Goal: Information Seeking & Learning: Learn about a topic

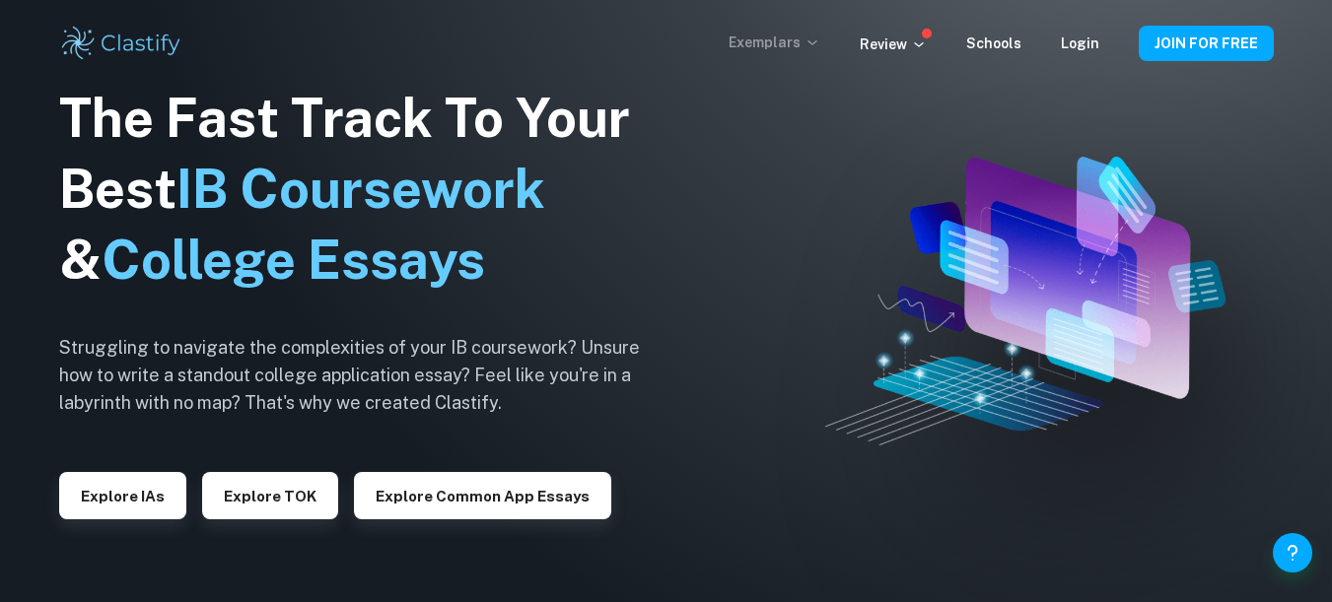
click at [791, 40] on p "Exemplars" at bounding box center [774, 43] width 92 height 22
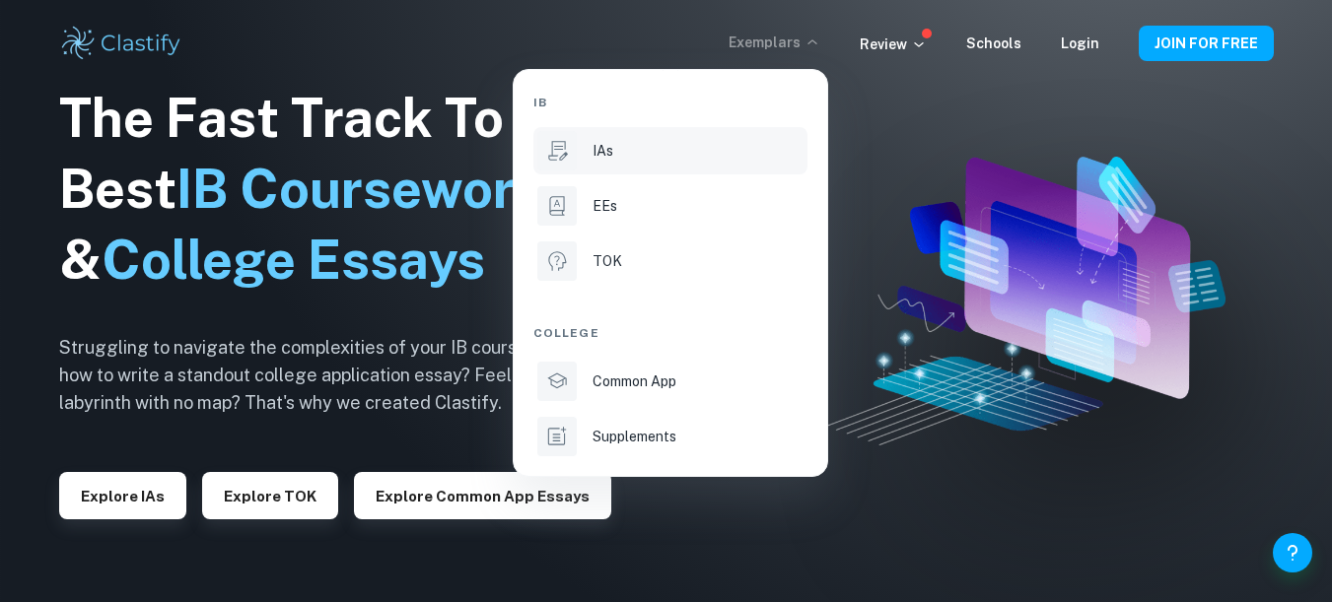
click at [619, 154] on div "IAs" at bounding box center [697, 151] width 211 height 22
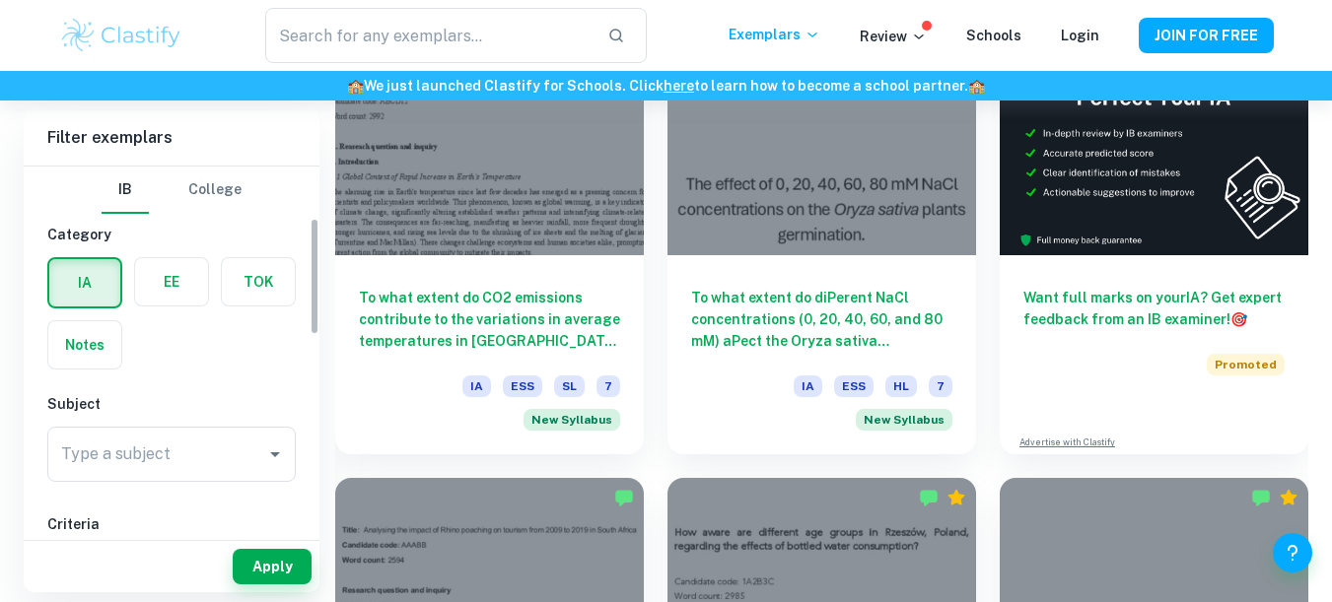
scroll to position [160, 0]
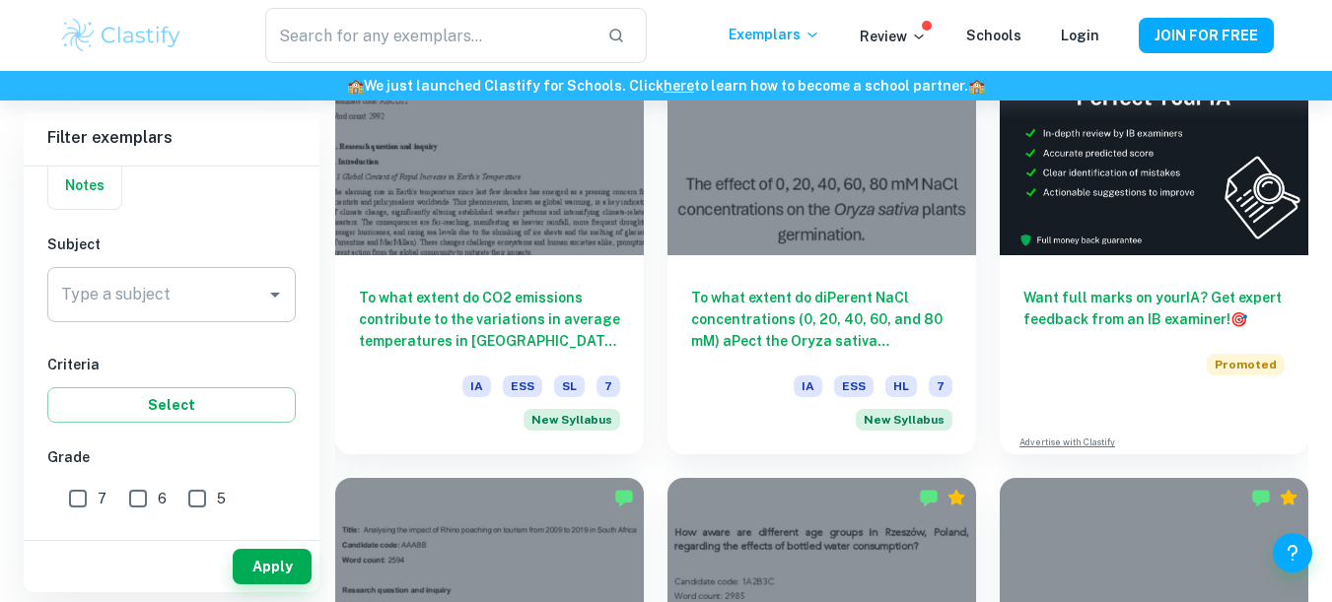
click at [157, 316] on div "Type a subject" at bounding box center [171, 294] width 248 height 55
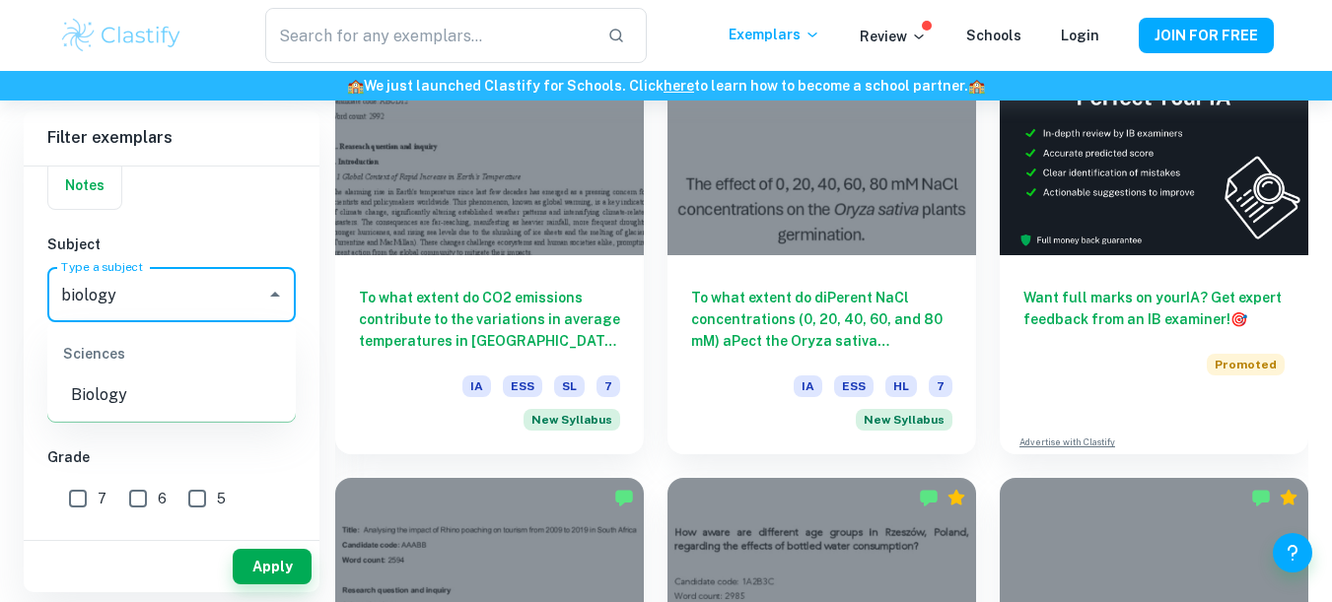
click at [130, 391] on li "Biology" at bounding box center [171, 395] width 248 height 35
type input "Biology"
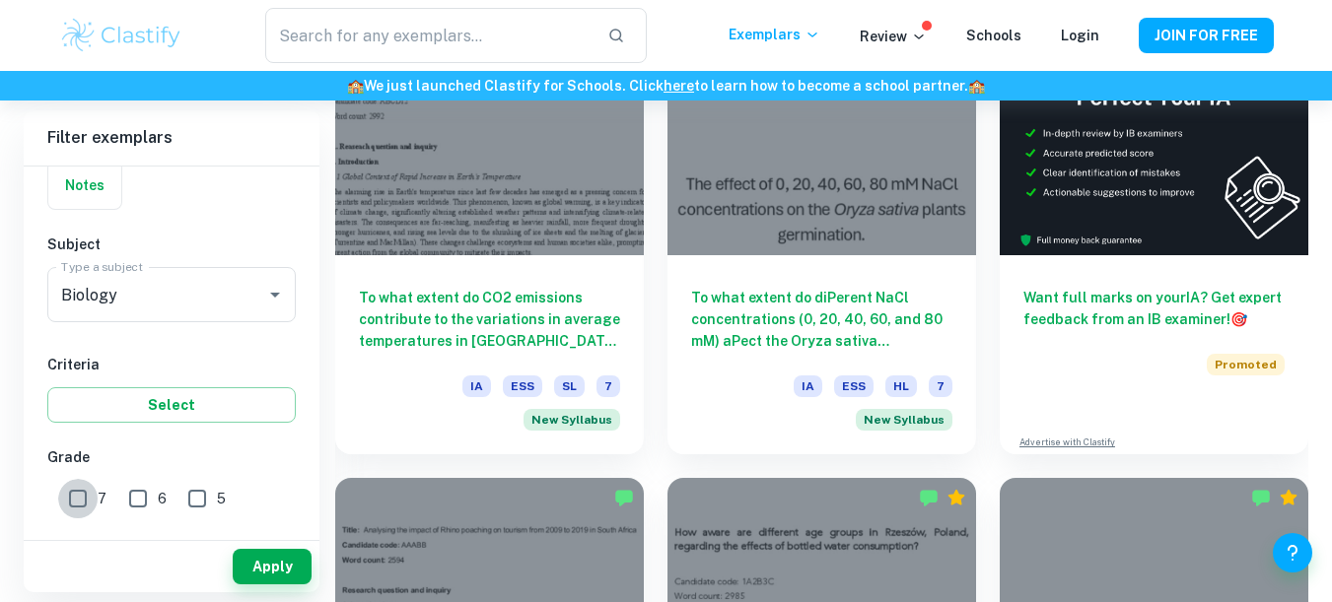
click at [66, 509] on input "7" at bounding box center [77, 498] width 39 height 39
checkbox input "true"
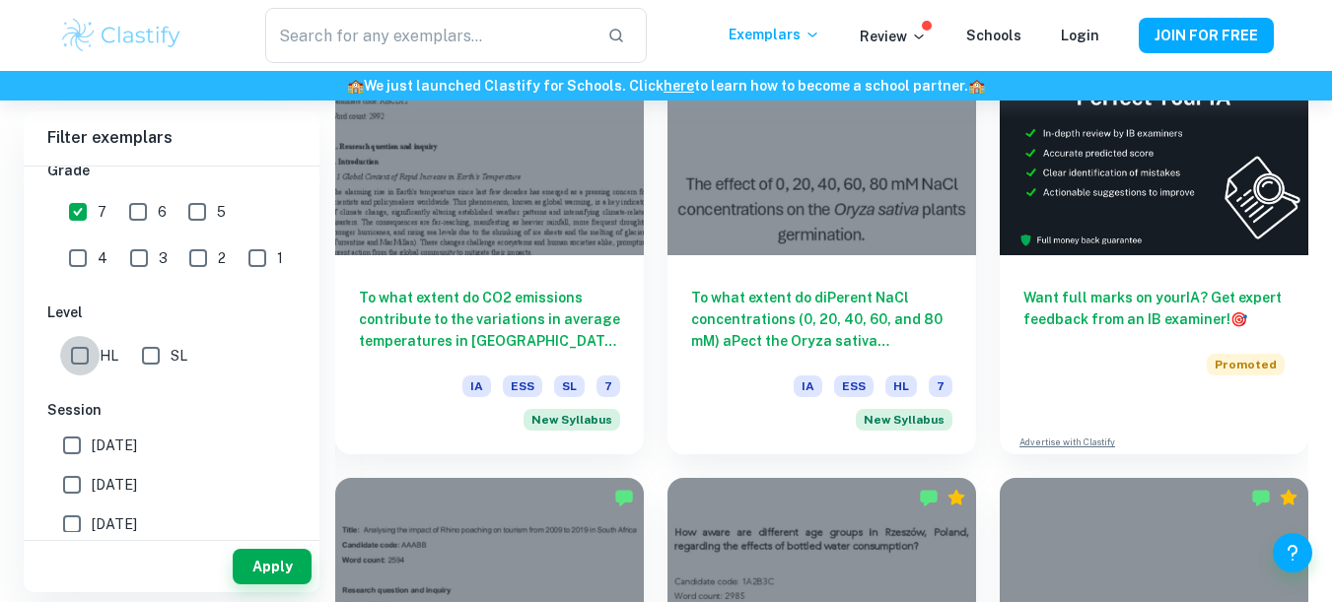
click at [89, 375] on input "HL" at bounding box center [79, 355] width 39 height 39
click at [74, 361] on input "HL" at bounding box center [79, 355] width 39 height 39
checkbox input "true"
click at [281, 566] on button "Apply" at bounding box center [272, 566] width 79 height 35
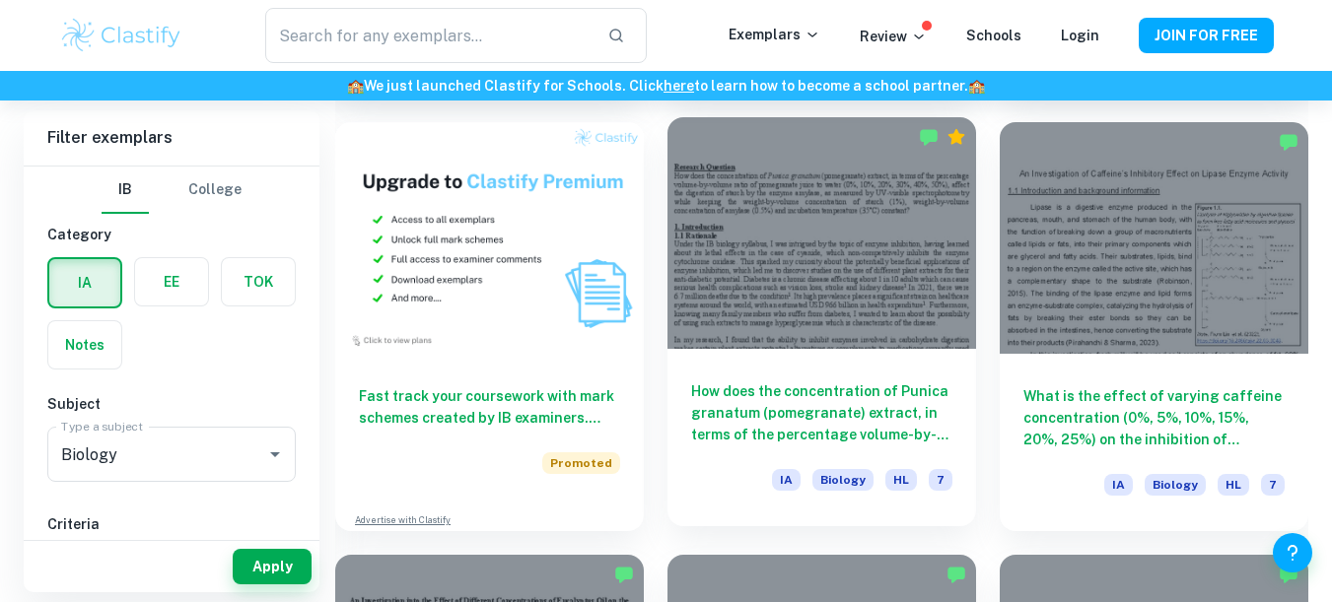
scroll to position [1406, 0]
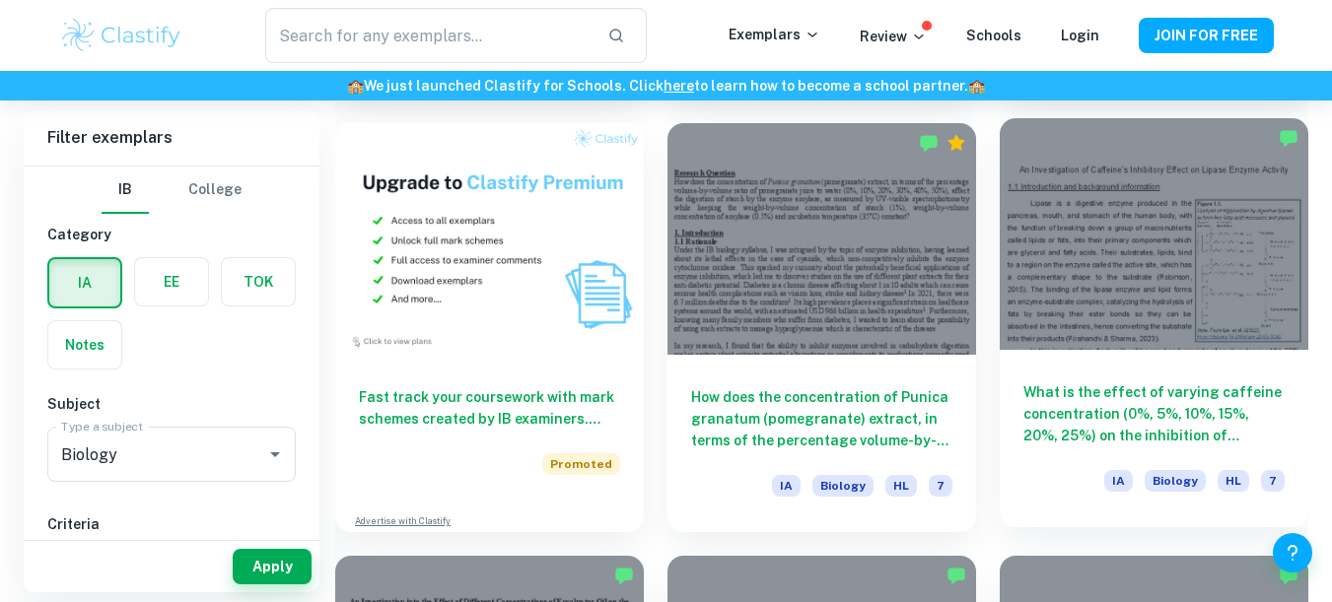
click at [1227, 406] on h6 "What is the effect of varying caffeine concentration (0%, 5%, 10%, 15%, 20%, 25…" at bounding box center [1153, 413] width 261 height 65
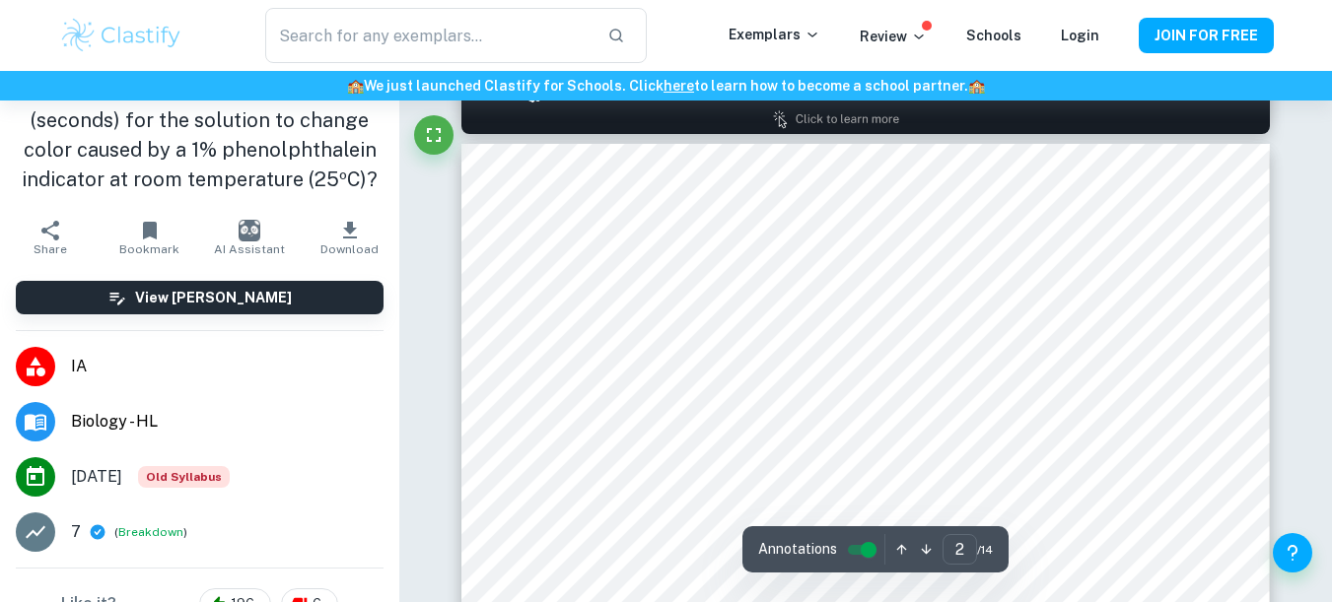
scroll to position [760, 0]
type input "1"
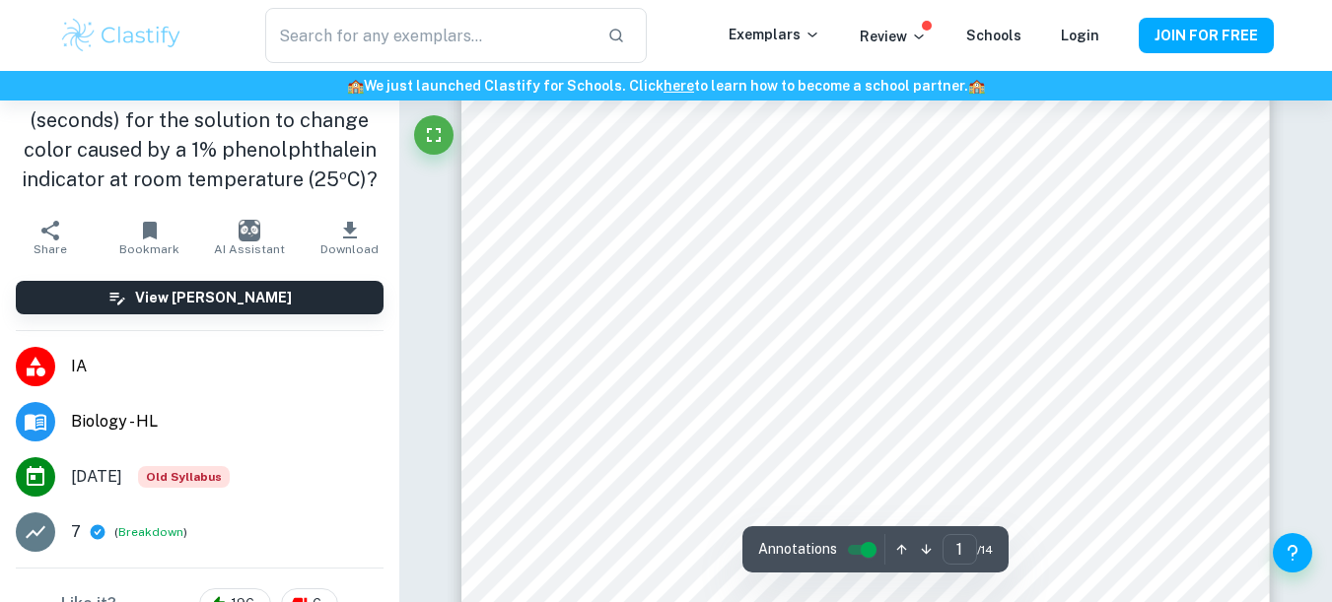
scroll to position [591, 0]
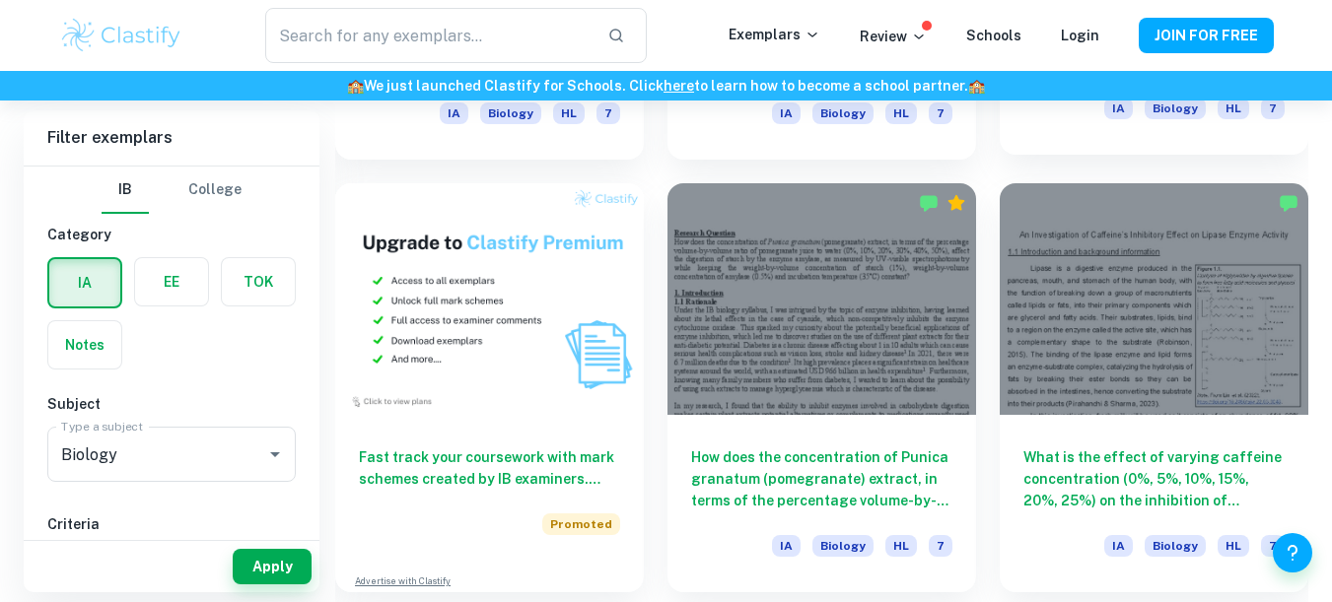
scroll to position [1356, 0]
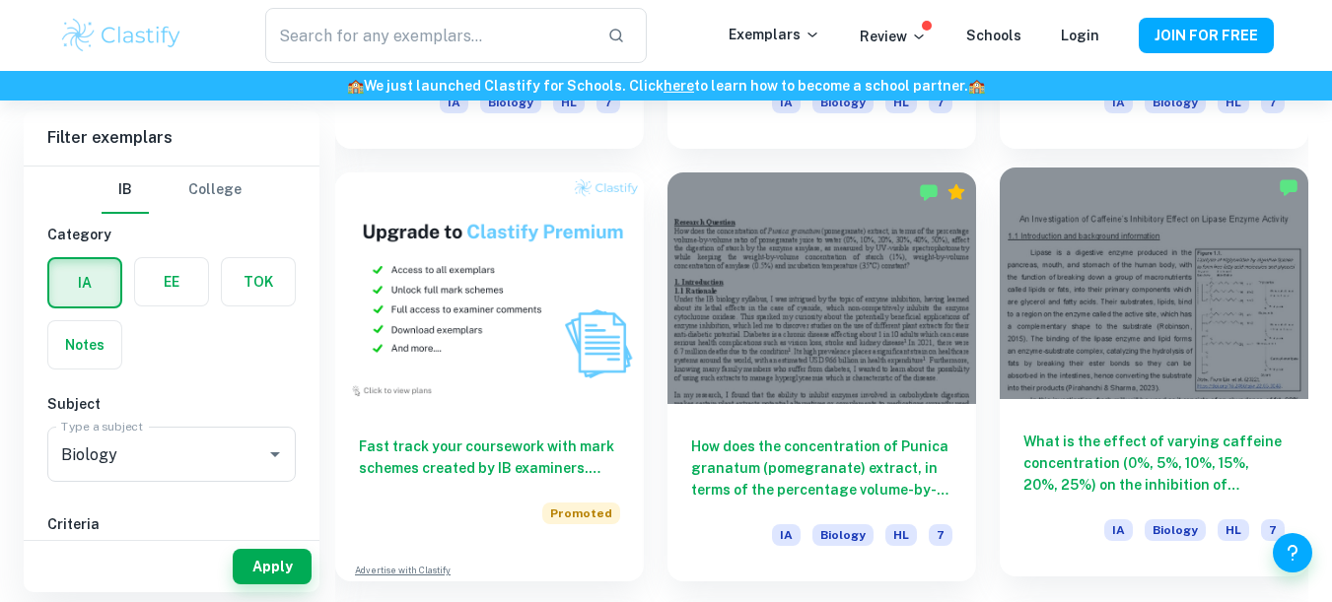
click at [1142, 393] on div at bounding box center [1153, 284] width 309 height 232
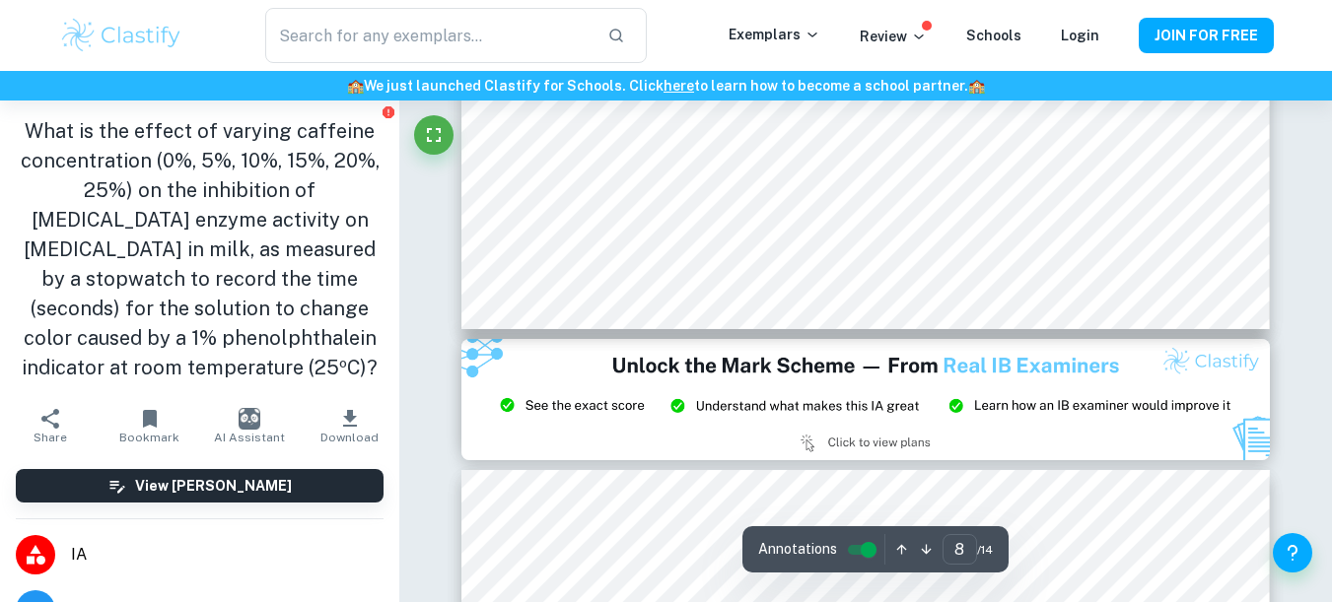
scroll to position [7830, 0]
type input "7"
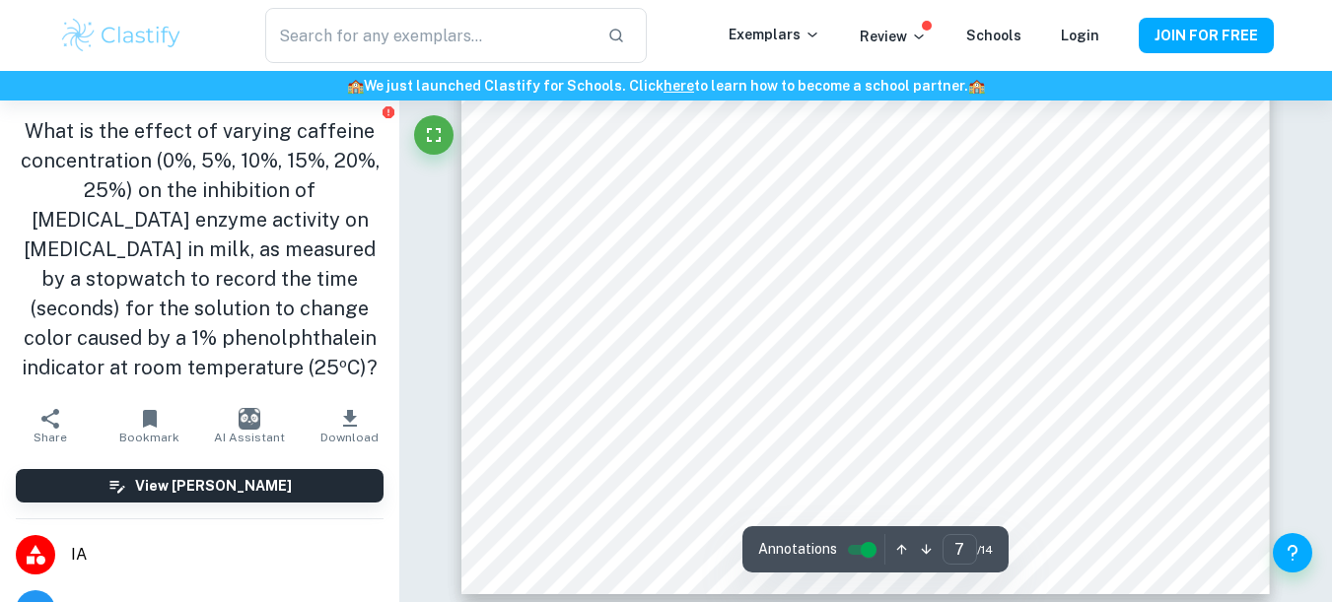
scroll to position [7238, 0]
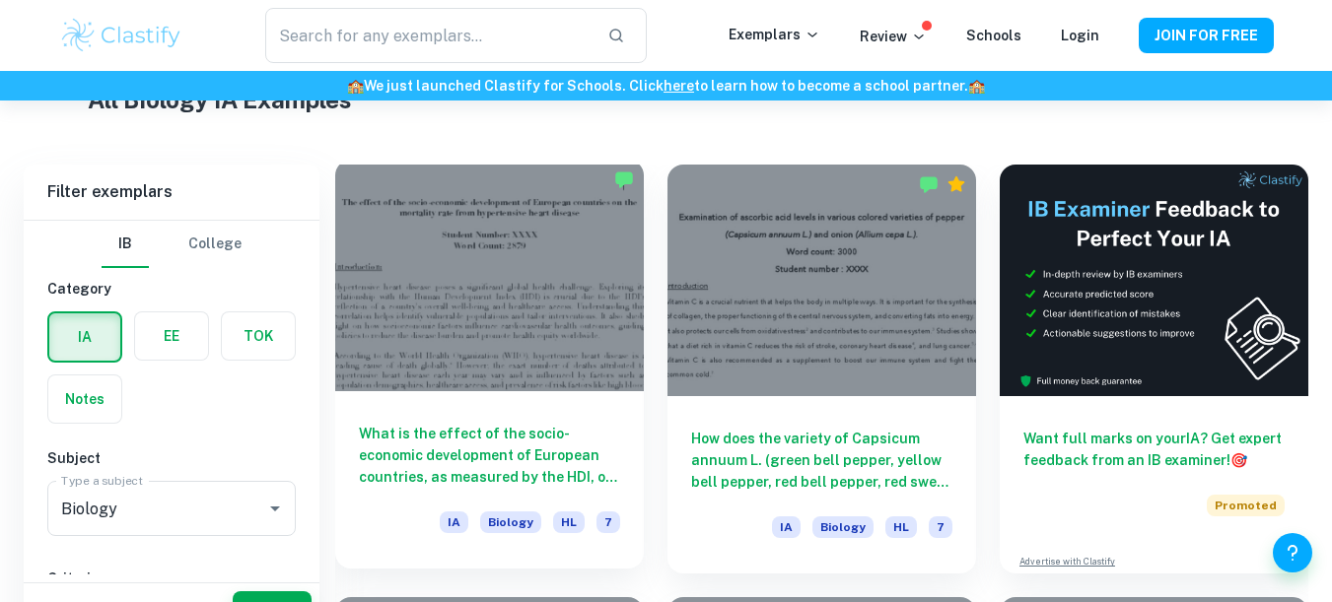
scroll to position [914, 0]
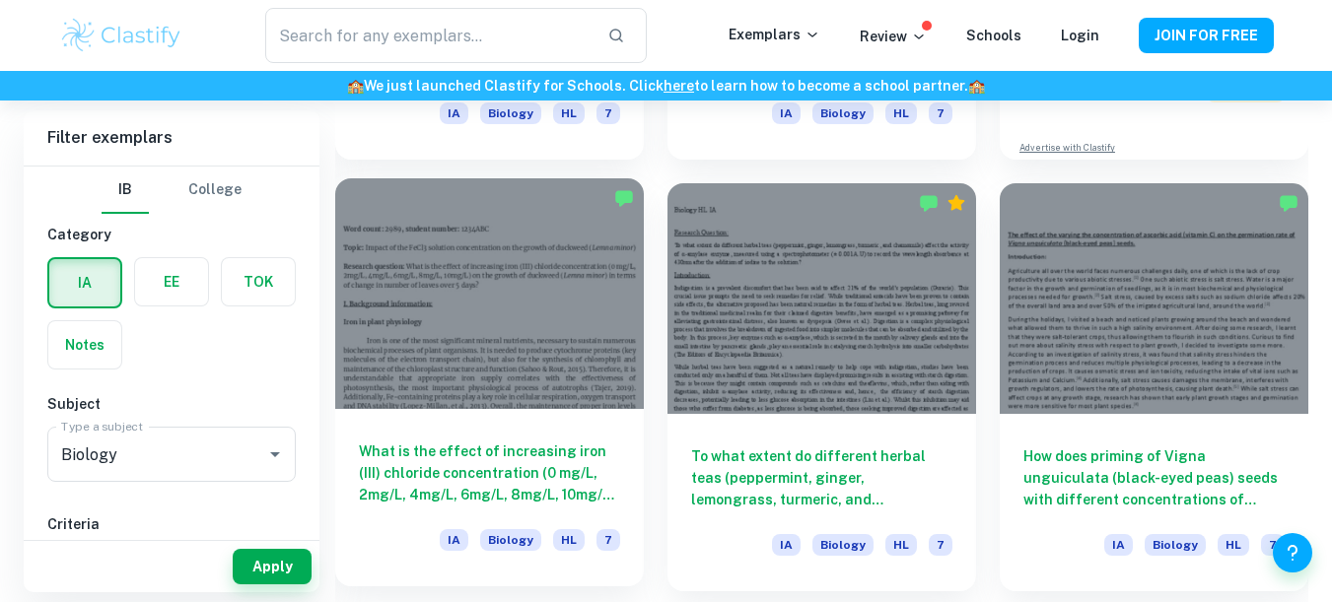
click at [525, 367] on div at bounding box center [489, 294] width 309 height 232
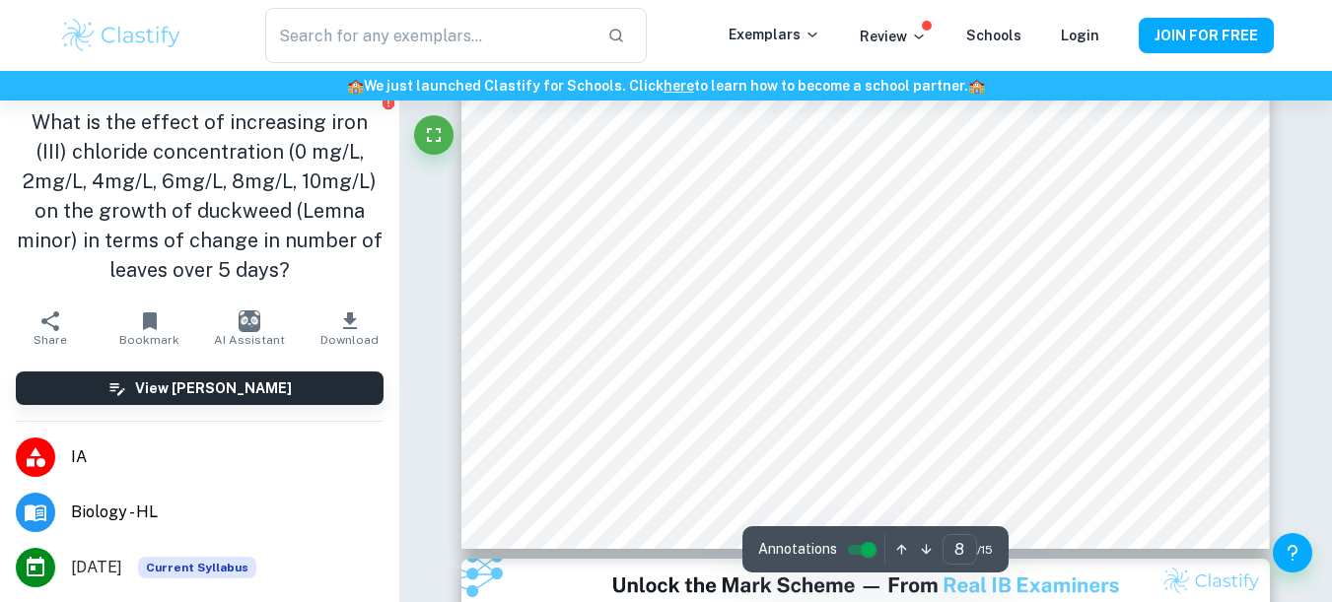
type input "7"
